Goal: Information Seeking & Learning: Learn about a topic

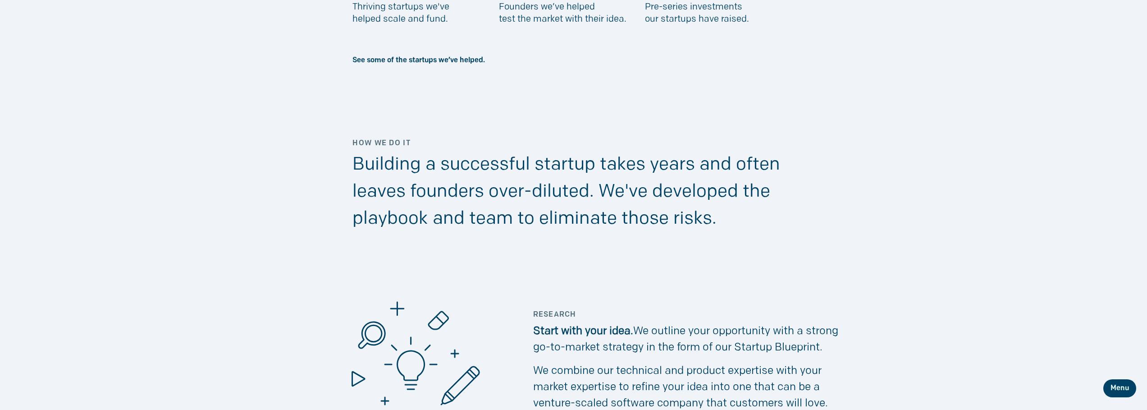
scroll to position [677, 0]
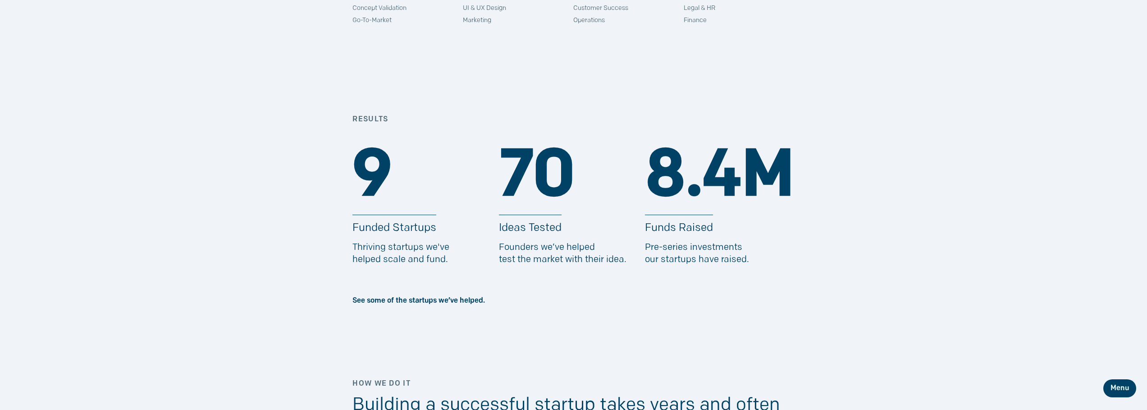
click at [689, 248] on p "Pre-series investments our startups have raised." at bounding box center [719, 254] width 149 height 24
click at [700, 259] on p "Pre-series investments our startups have raised." at bounding box center [719, 254] width 149 height 24
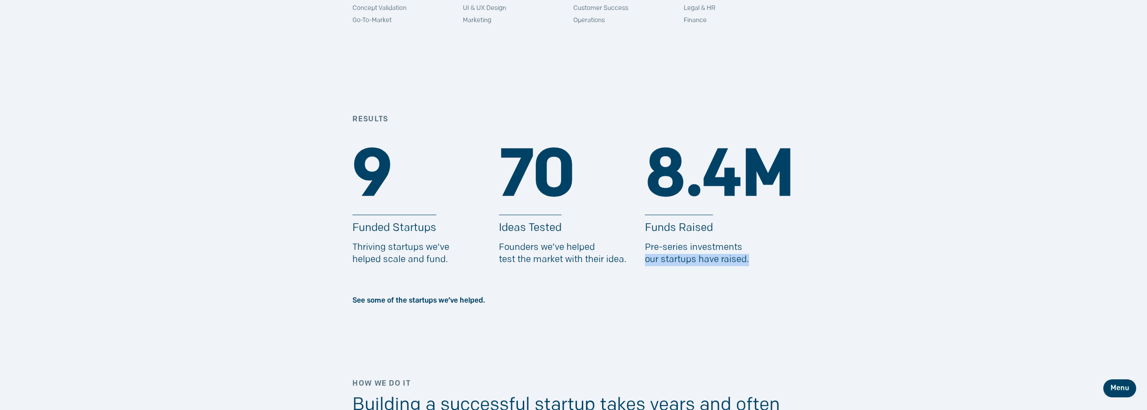
click at [700, 259] on p "Pre-series investments our startups have raised." at bounding box center [719, 254] width 149 height 24
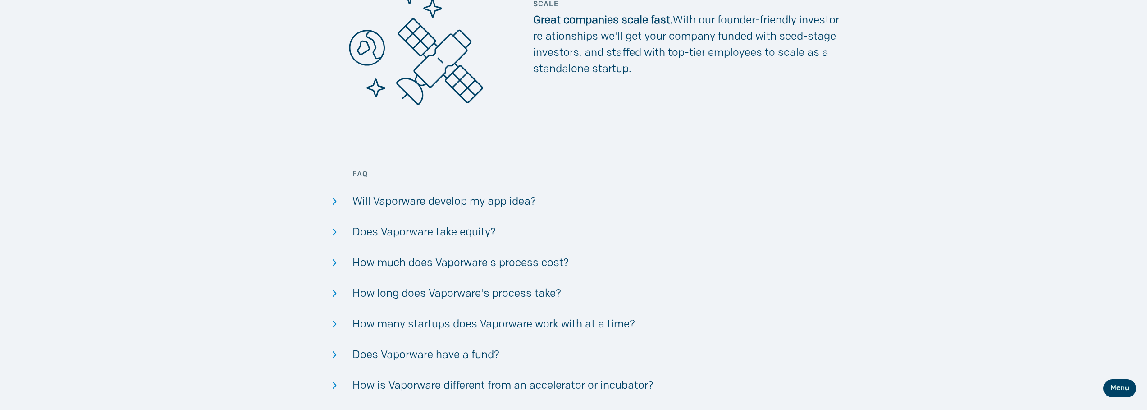
scroll to position [1857, 0]
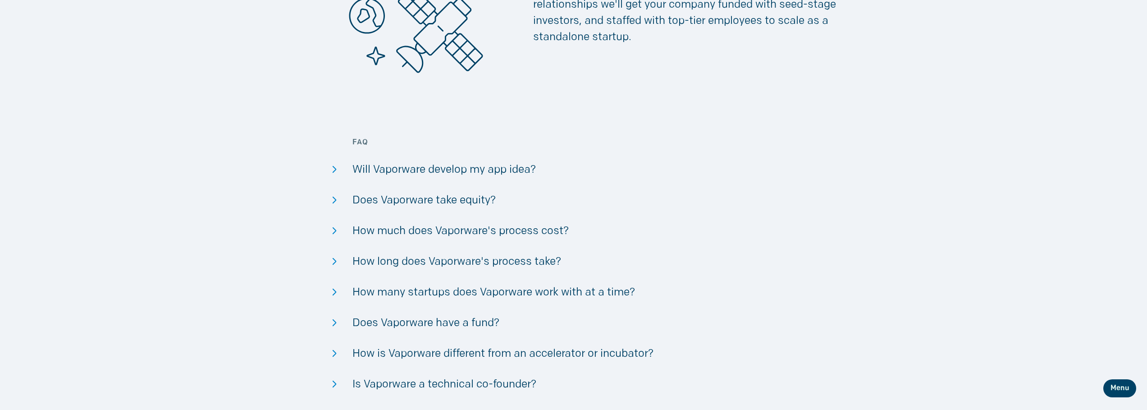
click at [480, 173] on div "Will Vaporware develop my app idea?" at bounding box center [573, 170] width 442 height 16
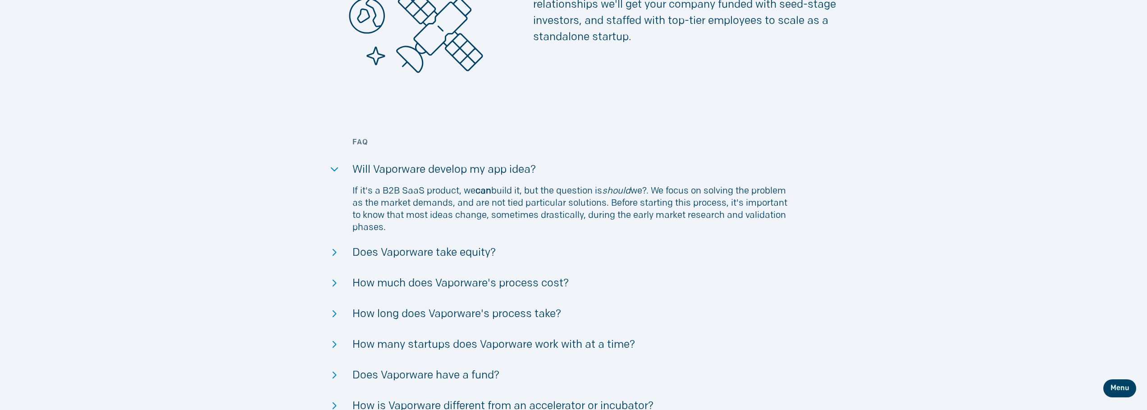
click at [480, 172] on div "Will Vaporware develop my app idea?" at bounding box center [573, 170] width 442 height 16
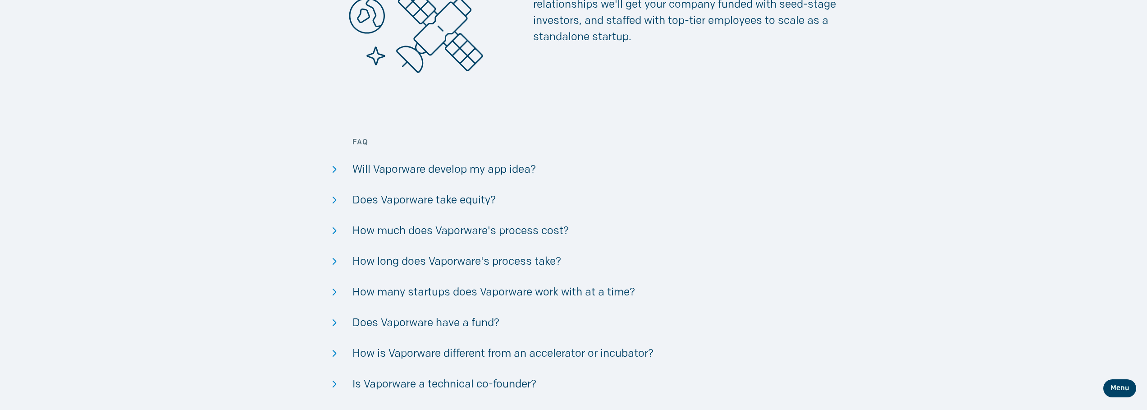
click at [462, 203] on div "Does Vaporware take equity?" at bounding box center [573, 200] width 442 height 16
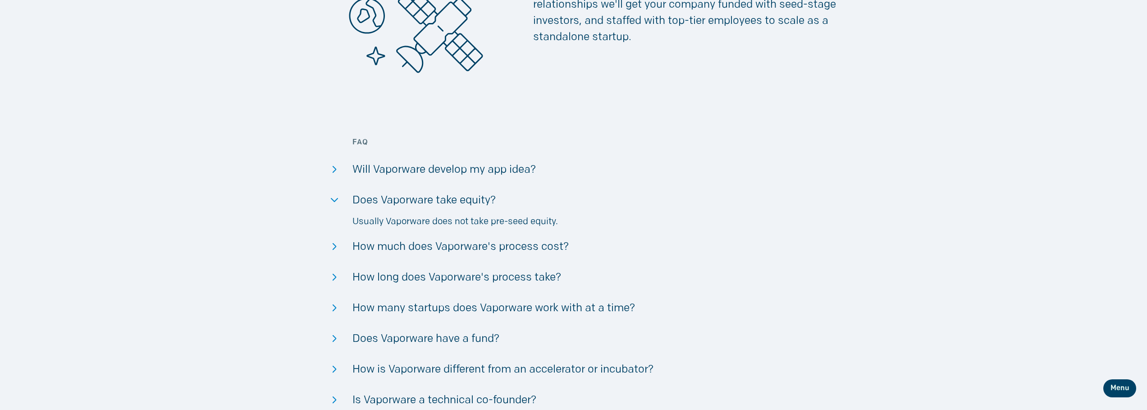
click at [463, 201] on div "Does Vaporware take equity?" at bounding box center [573, 200] width 442 height 16
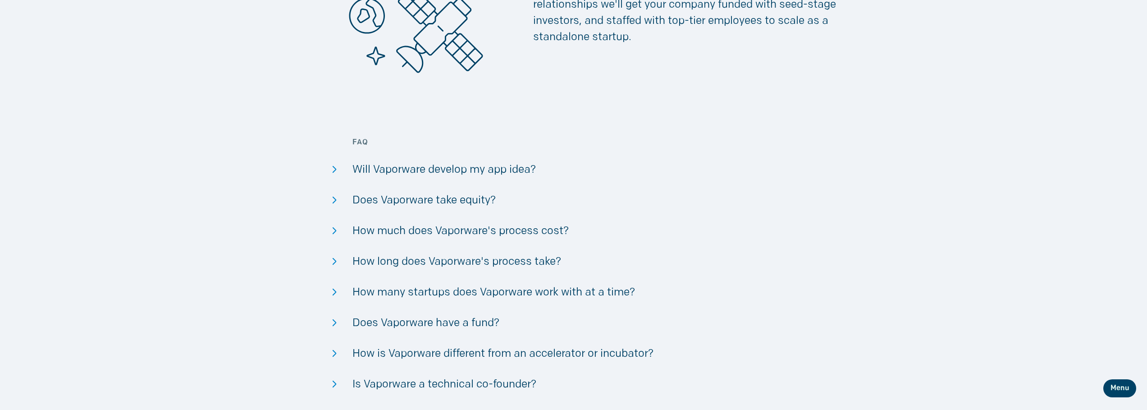
click at [449, 233] on div "How much does Vaporware's process cost?" at bounding box center [573, 231] width 442 height 16
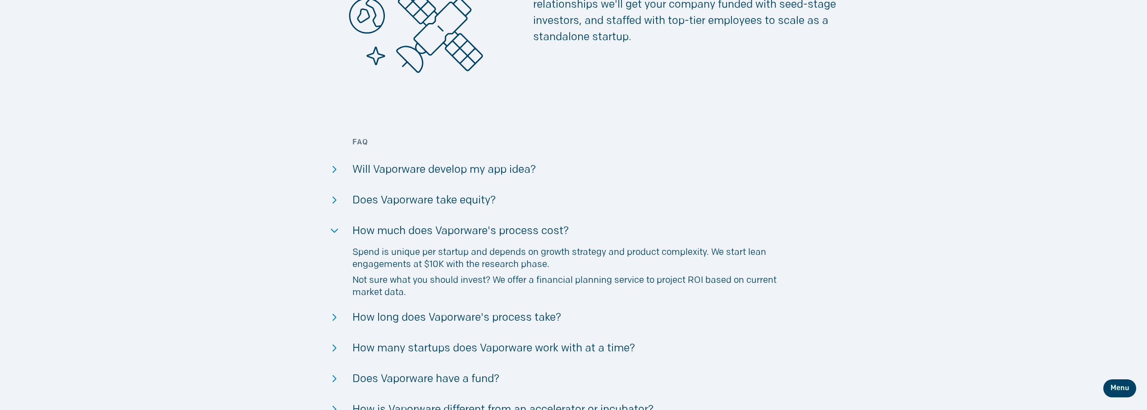
click at [459, 233] on div "How much does Vaporware's process cost?" at bounding box center [573, 231] width 442 height 16
